Goal: Information Seeking & Learning: Learn about a topic

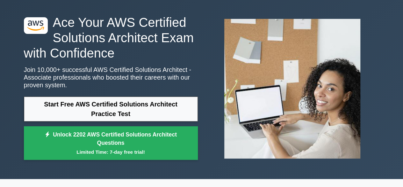
scroll to position [32, 0]
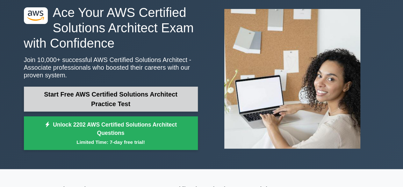
click at [128, 99] on link "Start Free AWS Certified Solutions Architect Practice Test" at bounding box center [111, 98] width 174 height 25
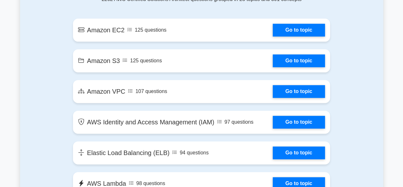
scroll to position [383, 0]
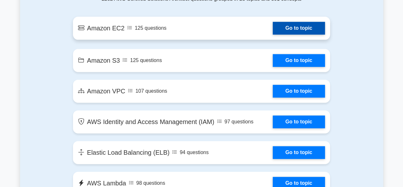
click at [290, 25] on link "Go to topic" at bounding box center [299, 28] width 52 height 13
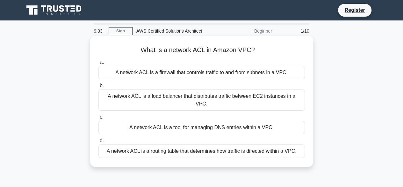
click at [186, 146] on div "A network ACL is a routing table that determines how traffic is directed within…" at bounding box center [202, 150] width 207 height 13
click at [99, 143] on input "d. A network ACL is a routing table that determines how traffic is directed wit…" at bounding box center [99, 140] width 0 height 4
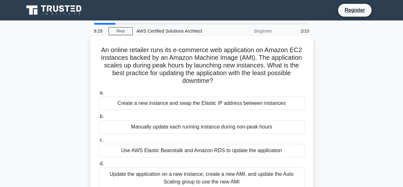
click at [199, 106] on div "Create a new instance and swap the Elastic IP address between instances" at bounding box center [202, 102] width 207 height 13
click at [99, 95] on input "a. Create a new instance and swap the Elastic IP address between instances" at bounding box center [99, 93] width 0 height 4
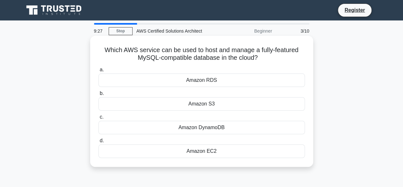
click at [199, 104] on div "Amazon S3" at bounding box center [202, 103] width 207 height 13
click at [99, 95] on input "b. Amazon S3" at bounding box center [99, 93] width 0 height 4
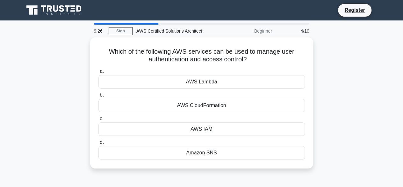
click at [199, 104] on div "AWS CloudFormation" at bounding box center [202, 105] width 207 height 13
click at [99, 97] on input "b. AWS CloudFormation" at bounding box center [99, 95] width 0 height 4
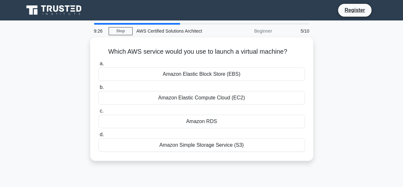
click at [199, 104] on div "a. Amazon Elastic Block Store (EBS) b. Amazon Elastic Compute Cloud (EC2) c. d." at bounding box center [202, 105] width 214 height 94
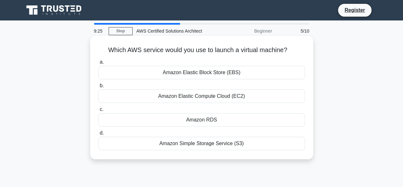
click at [210, 100] on div "Amazon Elastic Compute Cloud (EC2)" at bounding box center [202, 95] width 207 height 13
click at [99, 88] on input "b. Amazon Elastic Compute Cloud (EC2)" at bounding box center [99, 86] width 0 height 4
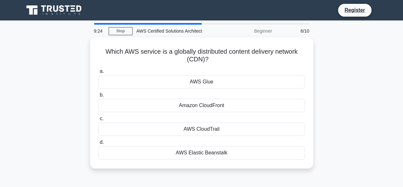
click at [210, 100] on div "Amazon CloudFront" at bounding box center [202, 105] width 207 height 13
click at [99, 97] on input "b. Amazon CloudFront" at bounding box center [99, 95] width 0 height 4
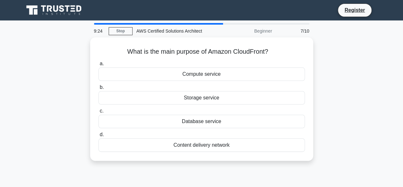
click at [210, 100] on div "Storage service" at bounding box center [202, 97] width 207 height 13
click at [99, 89] on input "b. Storage service" at bounding box center [99, 87] width 0 height 4
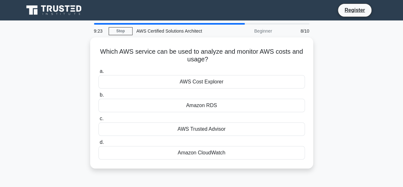
click at [210, 100] on div "Amazon RDS" at bounding box center [202, 105] width 207 height 13
click at [99, 97] on input "b. Amazon RDS" at bounding box center [99, 95] width 0 height 4
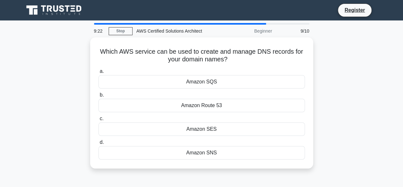
click at [210, 100] on div "Amazon Route 53" at bounding box center [202, 105] width 207 height 13
click at [99, 97] on input "b. Amazon Route 53" at bounding box center [99, 95] width 0 height 4
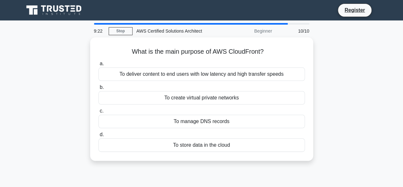
click at [210, 100] on div "To create virtual private networks" at bounding box center [202, 97] width 207 height 13
click at [99, 89] on input "b. To create virtual private networks" at bounding box center [99, 87] width 0 height 4
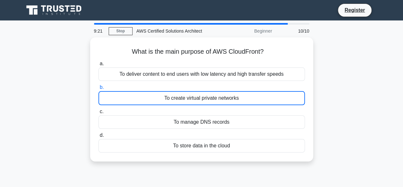
click at [210, 100] on div "To create virtual private networks" at bounding box center [202, 98] width 207 height 14
click at [99, 89] on input "b. To create virtual private networks" at bounding box center [99, 87] width 0 height 4
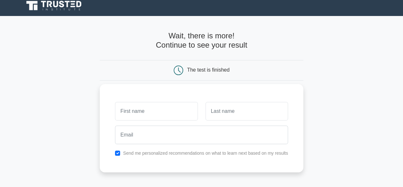
scroll to position [128, 0]
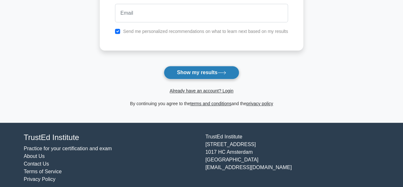
click at [208, 75] on button "Show my results" at bounding box center [201, 72] width 75 height 13
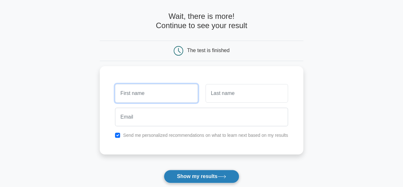
scroll to position [24, 0]
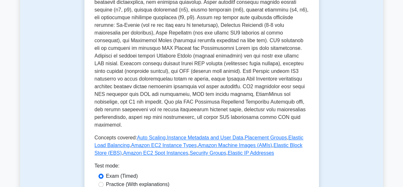
scroll to position [223, 0]
